Goal: Check status: Check status

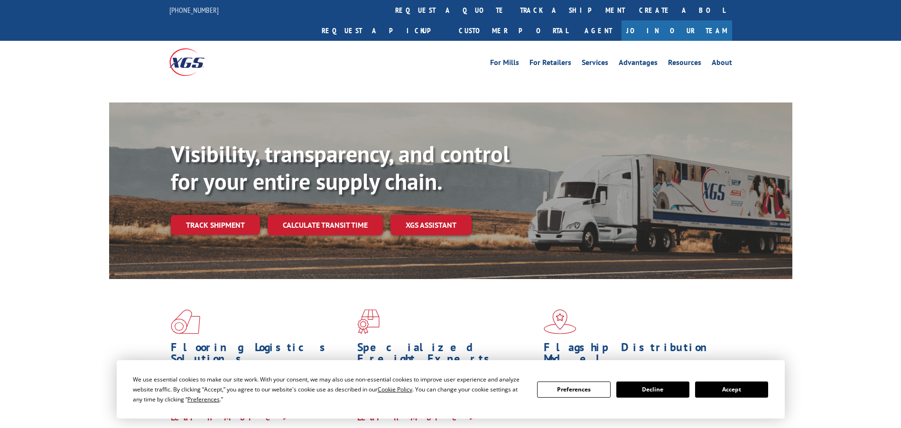
drag, startPoint x: 716, startPoint y: 390, endPoint x: 707, endPoint y: 387, distance: 9.5
click at [716, 390] on button "Accept" at bounding box center [731, 390] width 73 height 16
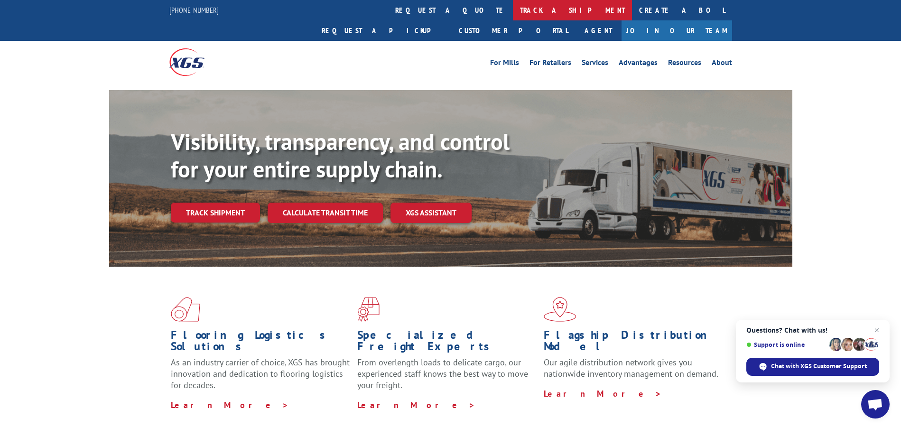
click at [513, 7] on link "track a shipment" at bounding box center [572, 10] width 119 height 20
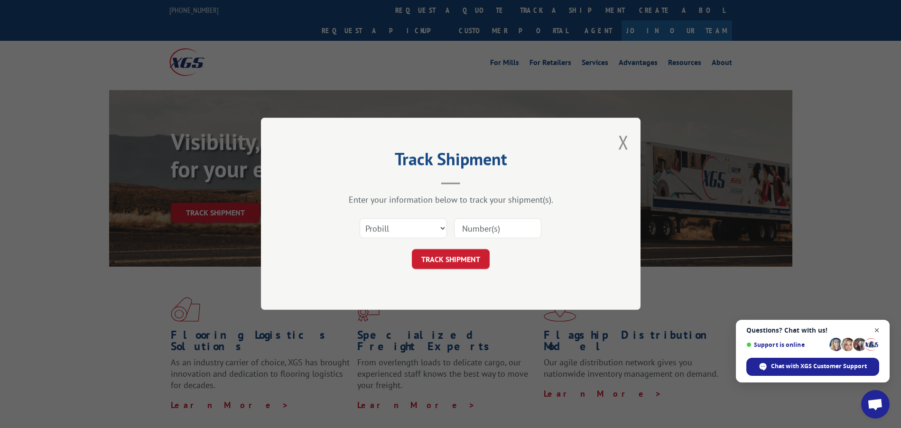
click at [878, 328] on span "Close chat" at bounding box center [877, 331] width 12 height 12
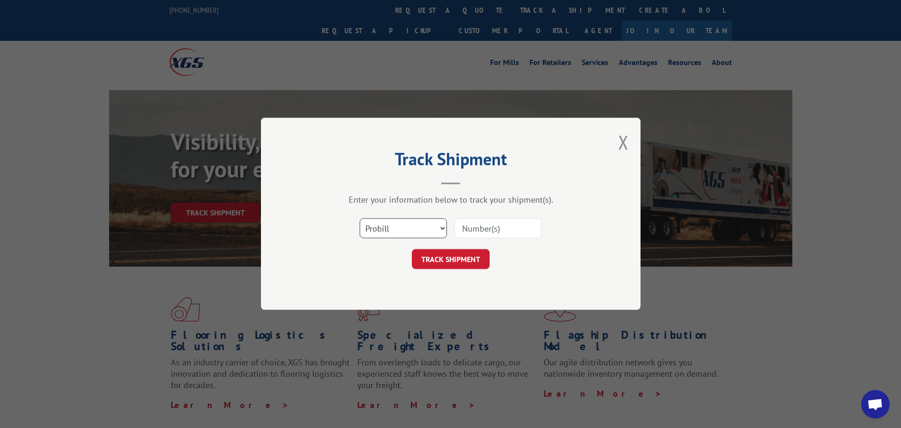
click at [419, 226] on select "Select category... Probill BOL PO" at bounding box center [403, 229] width 87 height 20
select select "bol"
click at [360, 219] on select "Select category... Probill BOL PO" at bounding box center [403, 229] width 87 height 20
click at [460, 227] on input at bounding box center [497, 229] width 87 height 20
paste input "5524044"
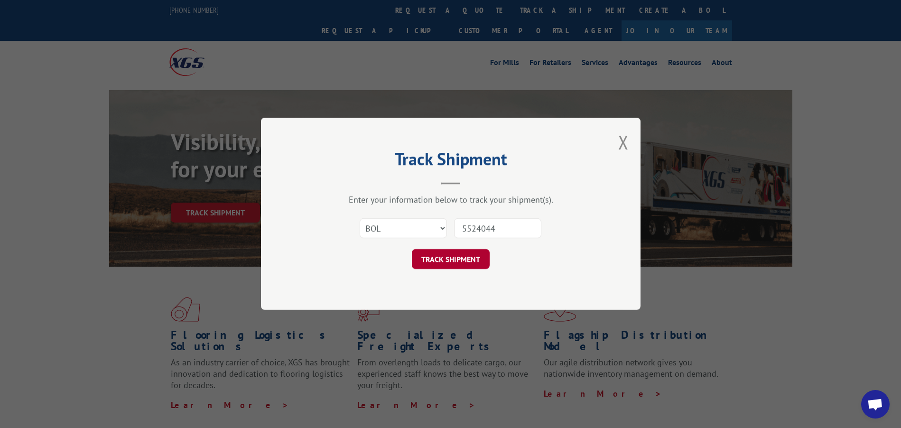
type input "5524044"
click at [435, 256] on button "TRACK SHIPMENT" at bounding box center [451, 260] width 78 height 20
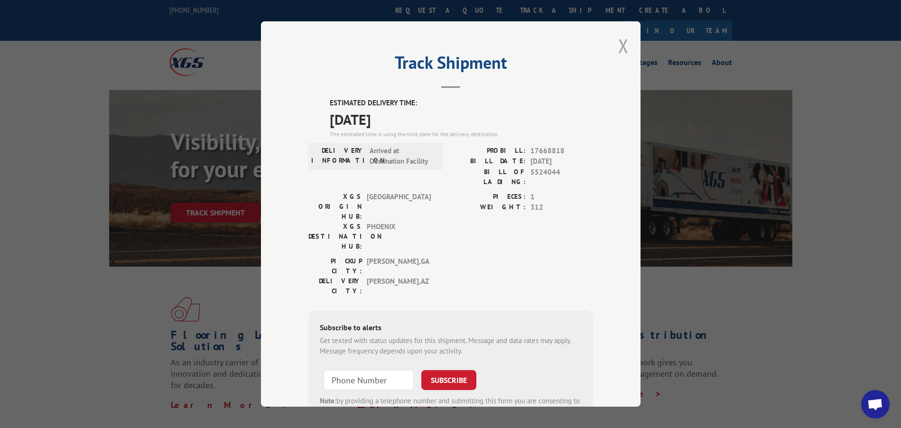
click at [621, 44] on button "Close modal" at bounding box center [623, 45] width 10 height 25
